Goal: Information Seeking & Learning: Learn about a topic

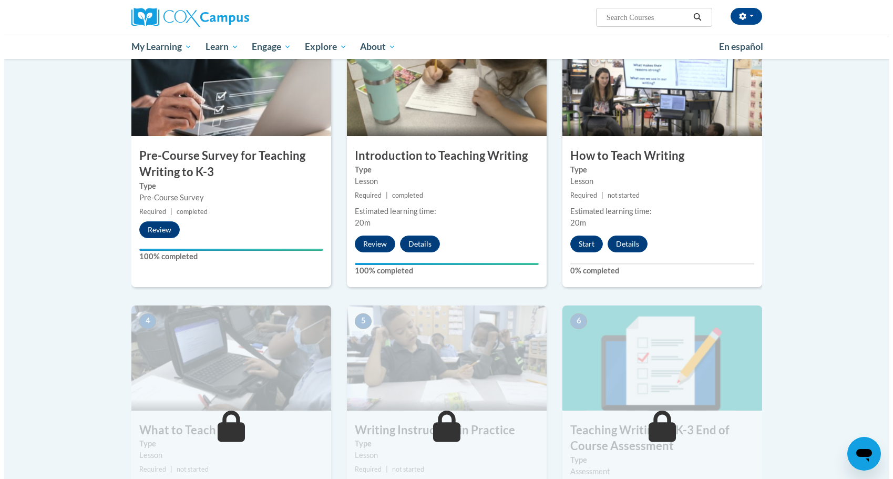
scroll to position [262, 0]
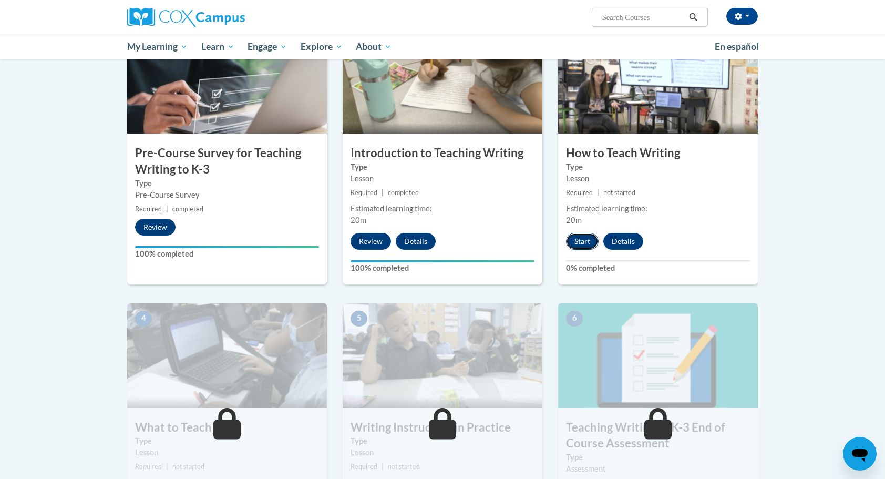
click at [580, 242] on button "Start" at bounding box center [582, 241] width 33 height 17
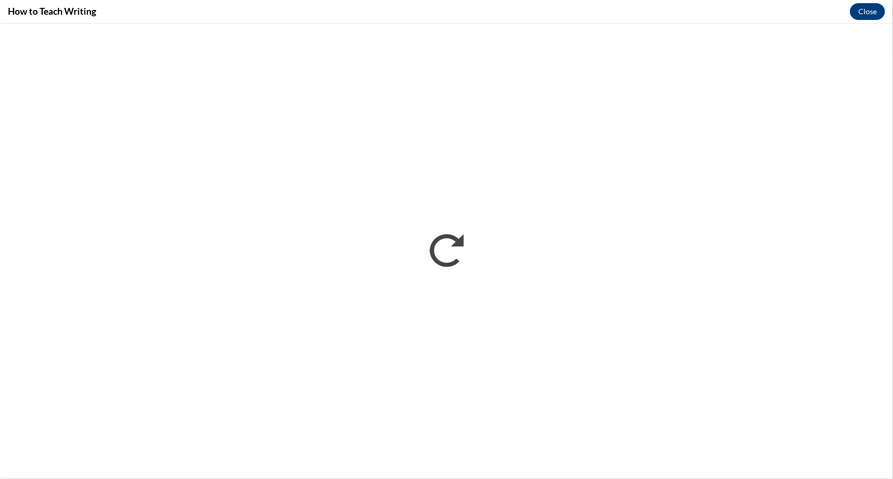
scroll to position [0, 0]
